Goal: Task Accomplishment & Management: Manage account settings

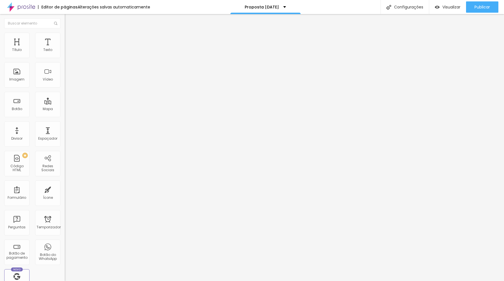
click at [65, 34] on img at bounding box center [67, 35] width 5 height 5
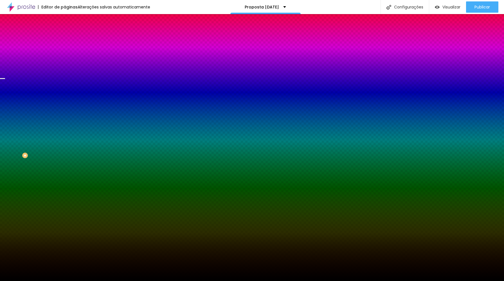
click at [65, 59] on span "Paralaxe" at bounding box center [72, 56] width 15 height 5
click at [65, 62] on font "Nenhum" at bounding box center [72, 59] width 15 height 5
click at [89, 89] on font "DESATIVADO" at bounding box center [99, 87] width 21 height 5
click at [65, 38] on li "Avançado" at bounding box center [97, 41] width 65 height 6
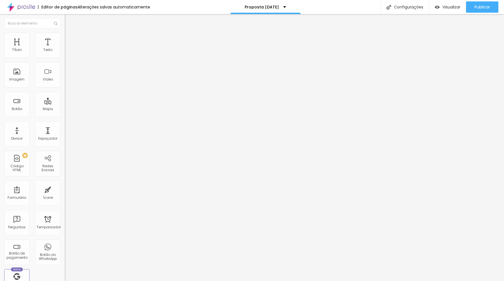
click at [65, 38] on img at bounding box center [67, 40] width 5 height 5
click at [65, 38] on li "Estilo" at bounding box center [97, 36] width 65 height 6
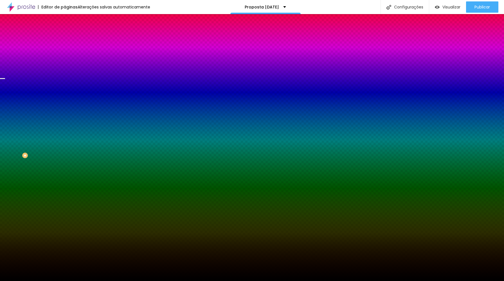
click at [65, 59] on font "Nenhum" at bounding box center [72, 56] width 15 height 5
click at [65, 67] on div "Paralaxe" at bounding box center [97, 64] width 65 height 3
click at [65, 62] on font "Nenhum" at bounding box center [72, 59] width 15 height 5
click at [65, 67] on div "Paralaxe" at bounding box center [97, 64] width 65 height 3
click at [65, 62] on span "Nenhum" at bounding box center [72, 59] width 15 height 5
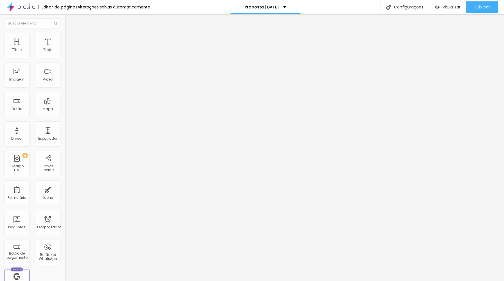
click at [70, 39] on font "Estilo" at bounding box center [74, 36] width 9 height 5
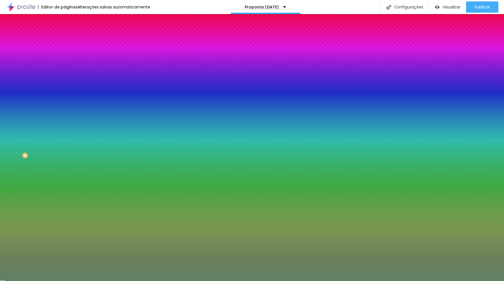
click at [68, 52] on font "Adicionar imagem" at bounding box center [84, 49] width 33 height 5
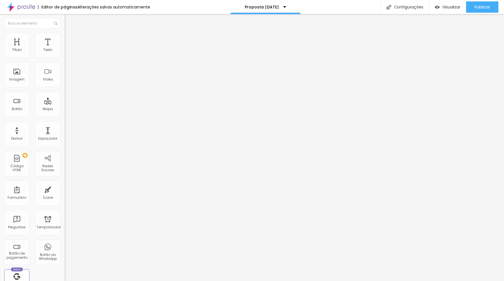
click at [65, 35] on li "Estilo" at bounding box center [97, 36] width 65 height 6
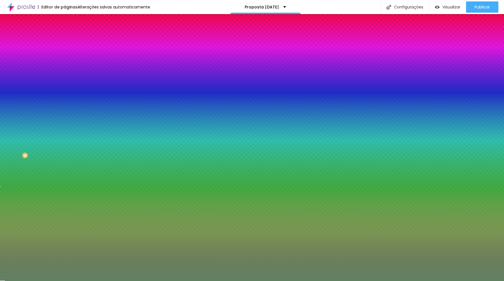
click at [65, 77] on div at bounding box center [97, 77] width 65 height 0
click at [67, 75] on icon "button" at bounding box center [69, 73] width 4 height 4
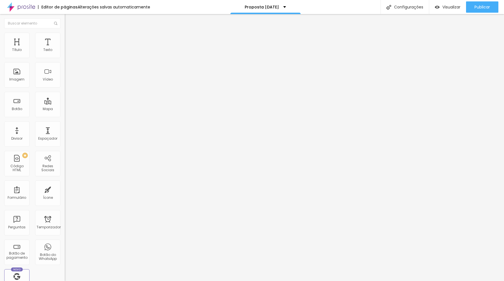
click at [70, 39] on font "Estilo" at bounding box center [74, 36] width 9 height 5
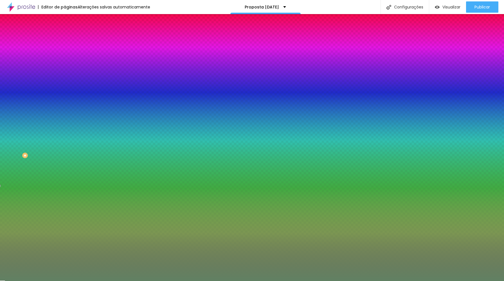
click at [67, 52] on icon "button" at bounding box center [69, 50] width 4 height 4
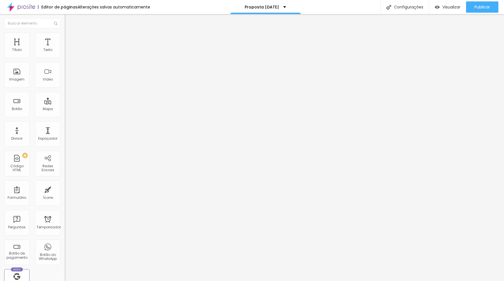
click at [65, 35] on img at bounding box center [67, 35] width 5 height 5
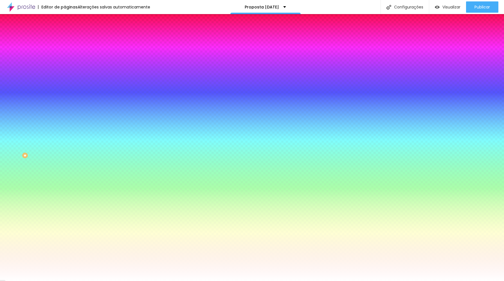
click at [95, 52] on span at bounding box center [96, 49] width 3 height 5
click at [65, 52] on span "Trocar imagem" at bounding box center [80, 49] width 31 height 5
click at [65, 59] on font "Nenhum" at bounding box center [72, 56] width 15 height 5
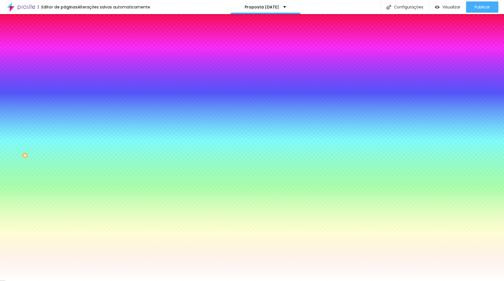
click at [65, 67] on font "Paralaxe" at bounding box center [72, 64] width 15 height 5
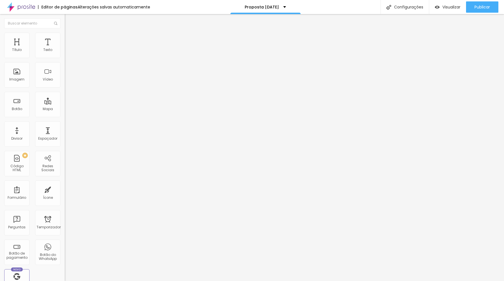
click at [65, 37] on li "Estilo" at bounding box center [97, 36] width 65 height 6
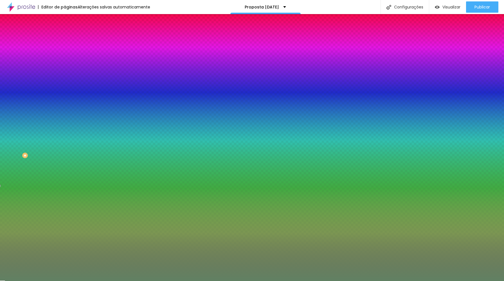
click at [65, 77] on div at bounding box center [97, 77] width 65 height 0
click at [68, 75] on icon "button" at bounding box center [69, 73] width 2 height 4
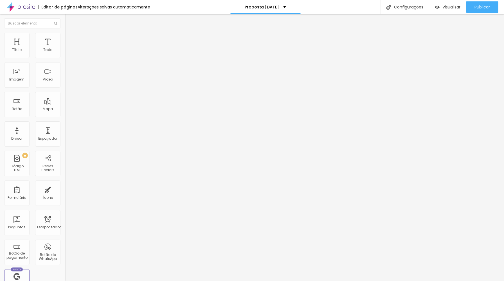
click at [65, 35] on img at bounding box center [67, 35] width 5 height 5
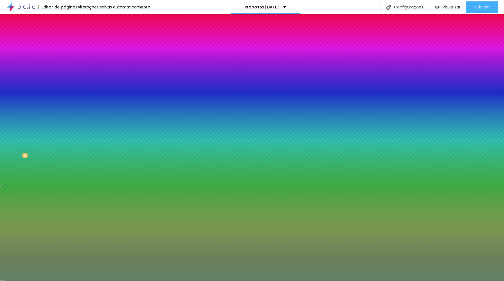
click at [67, 52] on icon "button" at bounding box center [69, 50] width 4 height 4
click at [65, 162] on div "Editar nulo Conteúdo Estilo Avançado Cor de fundo Voltar ao padrão #618163 0 [P…" at bounding box center [97, 147] width 65 height 267
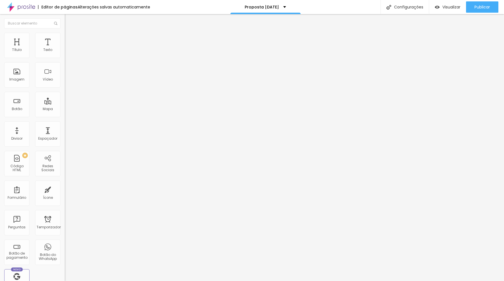
click at [65, 51] on font "Encaixotado" at bounding box center [76, 48] width 22 height 5
click at [65, 60] on font "Completo" at bounding box center [73, 57] width 17 height 5
